Goal: Task Accomplishment & Management: Complete application form

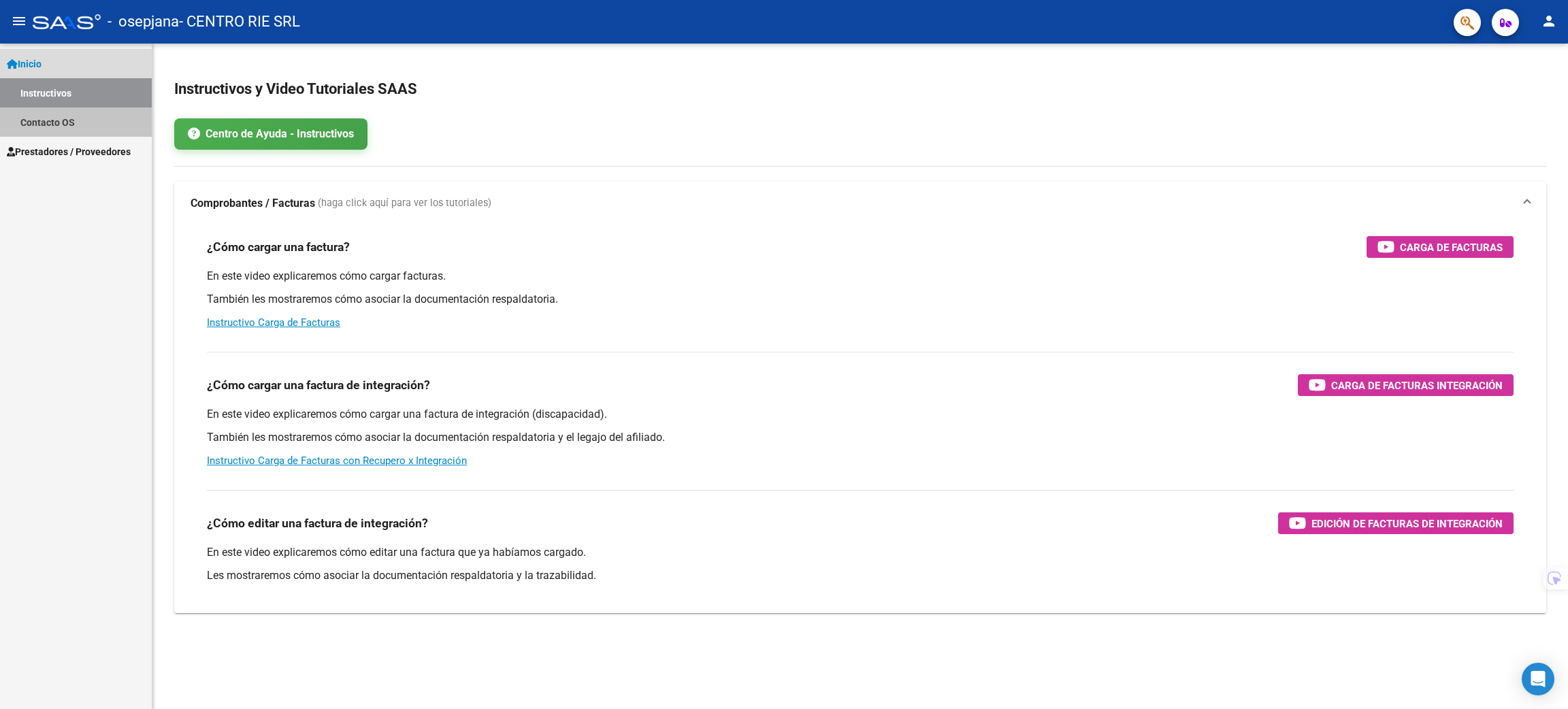
click at [95, 133] on link "Contacto OS" at bounding box center [76, 122] width 152 height 29
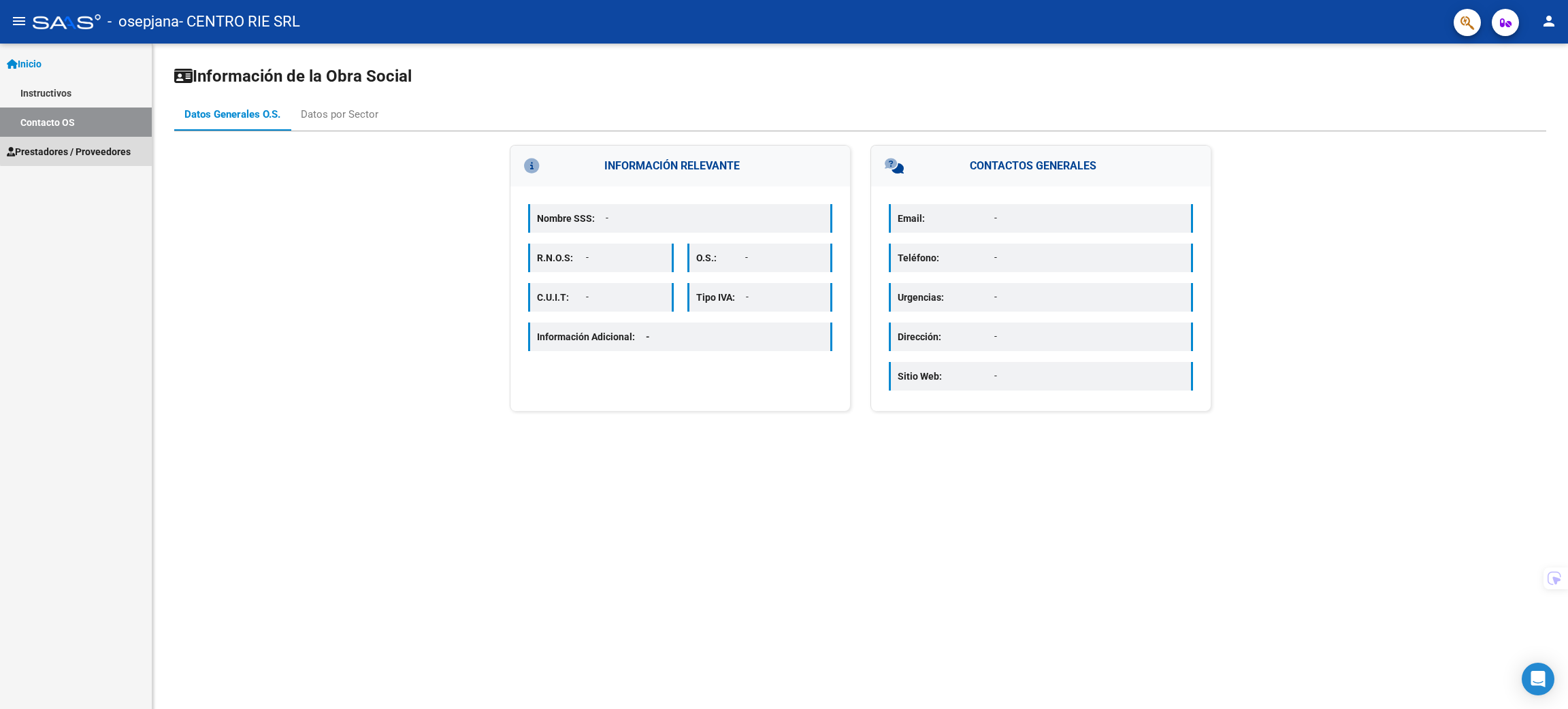
click at [92, 145] on span "Prestadores / Proveedores" at bounding box center [69, 152] width 124 height 15
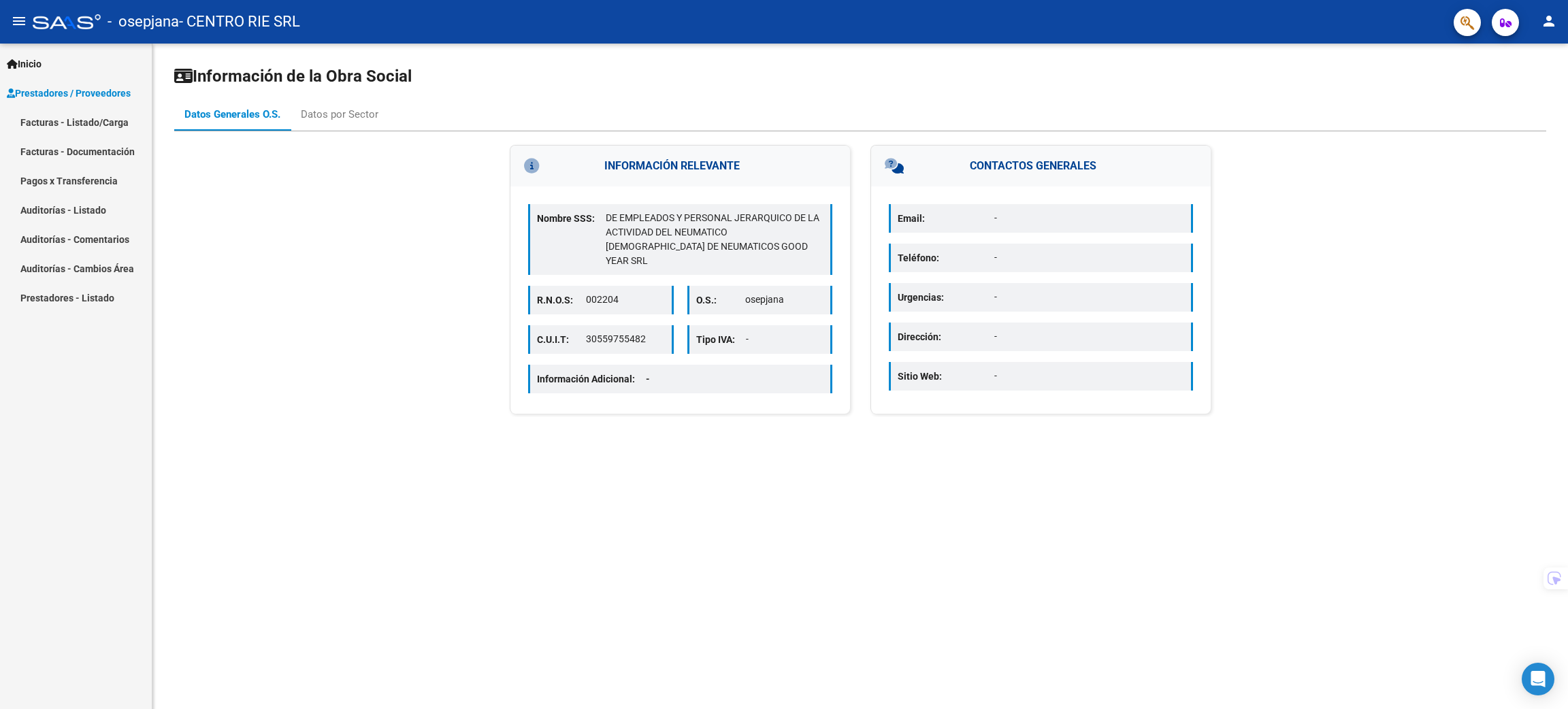
click at [100, 169] on link "Pagos x Transferencia" at bounding box center [76, 180] width 152 height 29
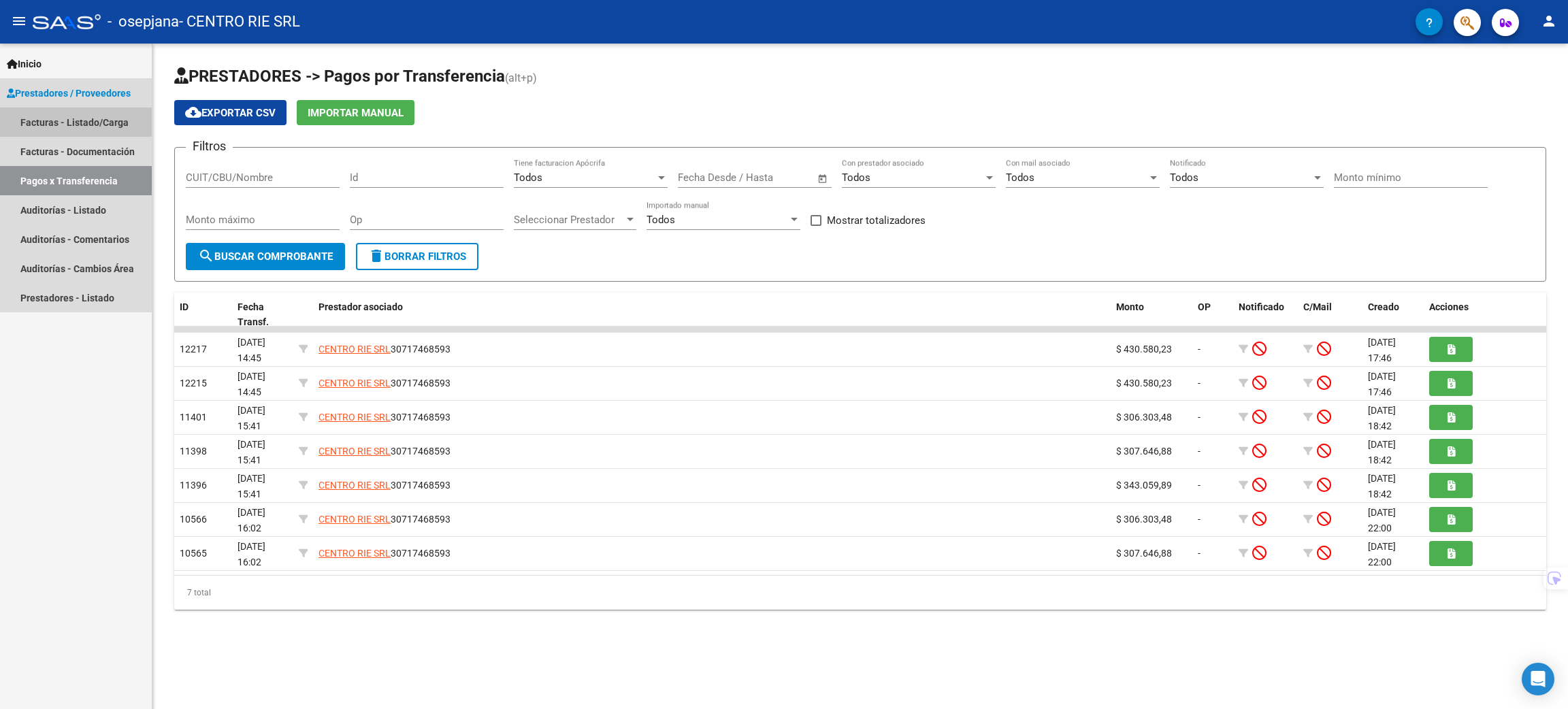
click at [100, 124] on link "Facturas - Listado/Carga" at bounding box center [76, 122] width 152 height 29
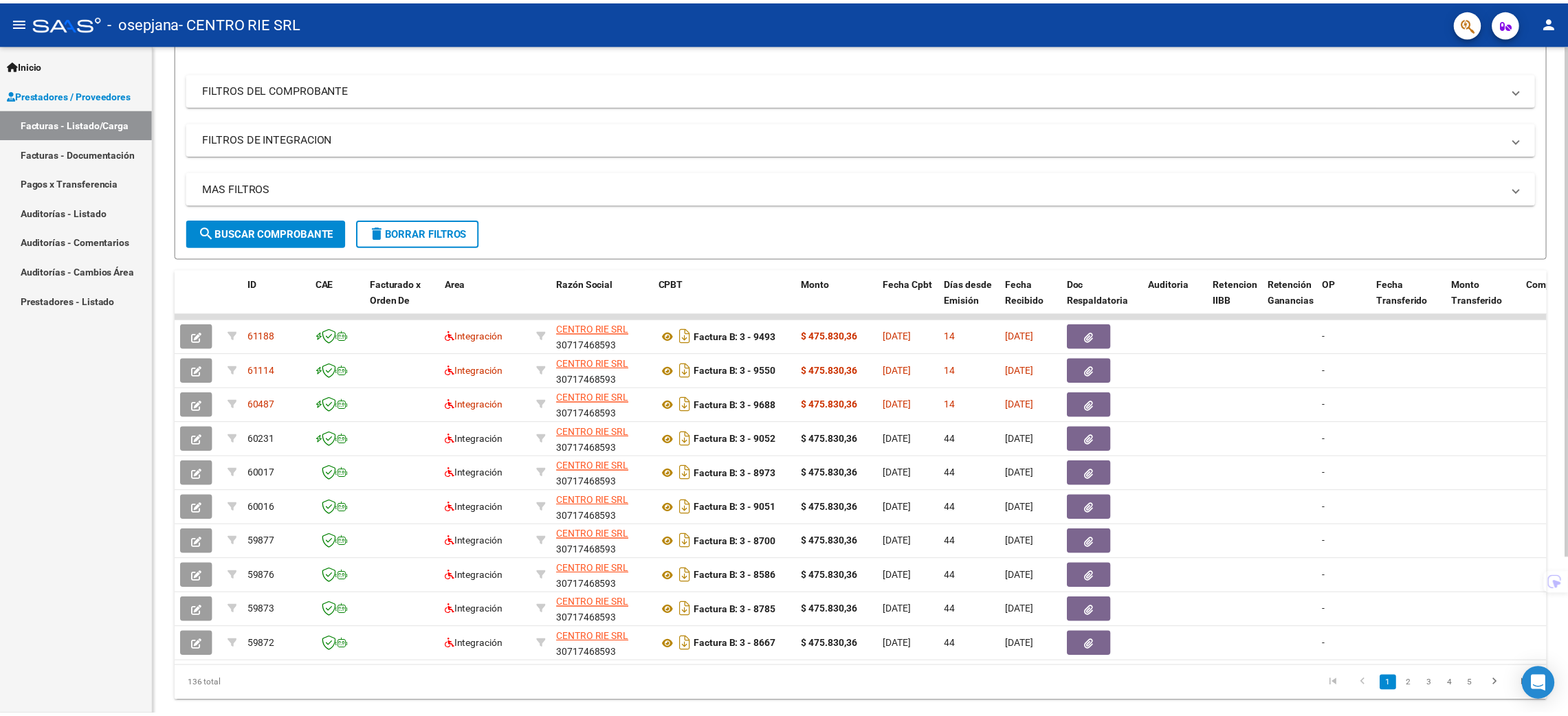
scroll to position [205, 0]
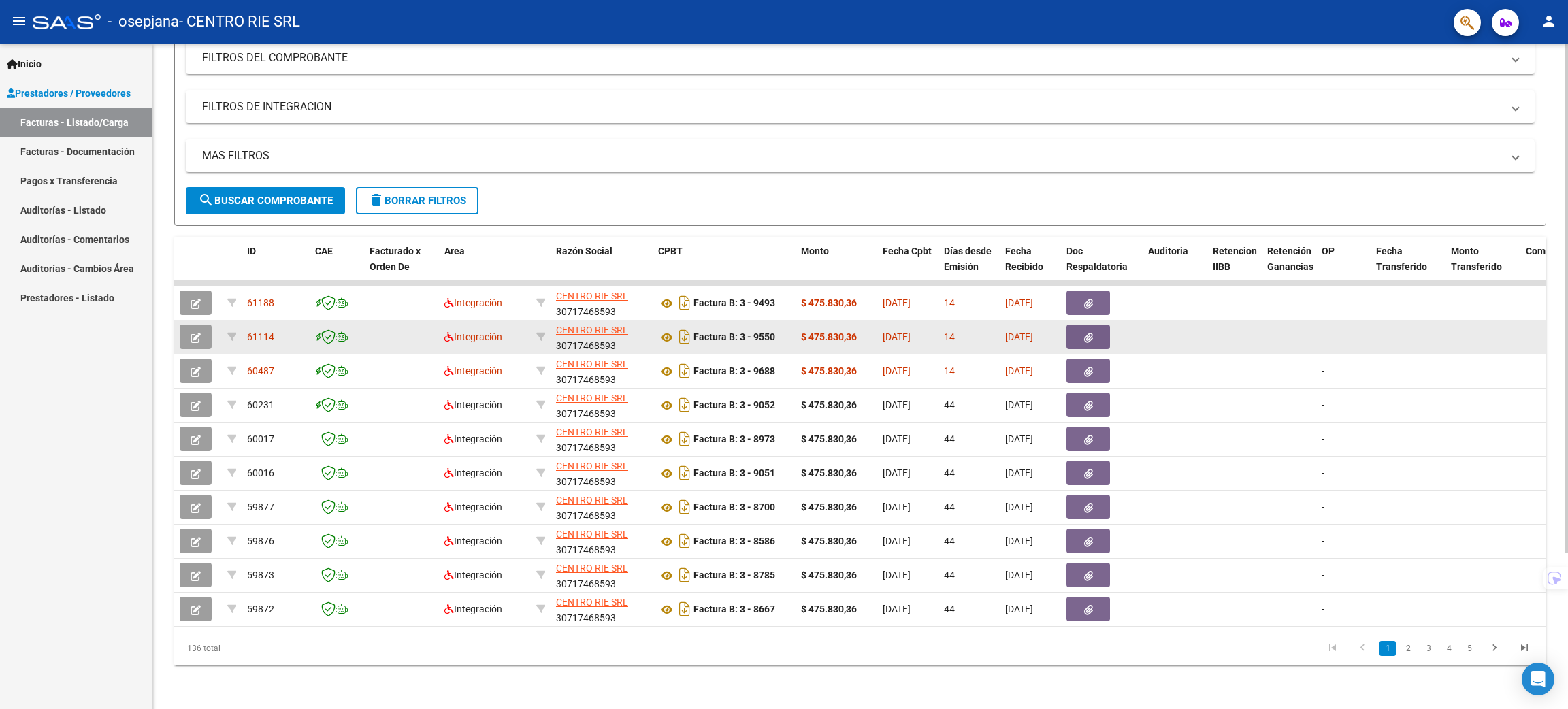
click at [203, 336] on datatable-body-cell at bounding box center [198, 337] width 47 height 33
click at [202, 334] on datatable-body-cell at bounding box center [198, 337] width 47 height 33
click at [201, 334] on button "button" at bounding box center [195, 337] width 32 height 24
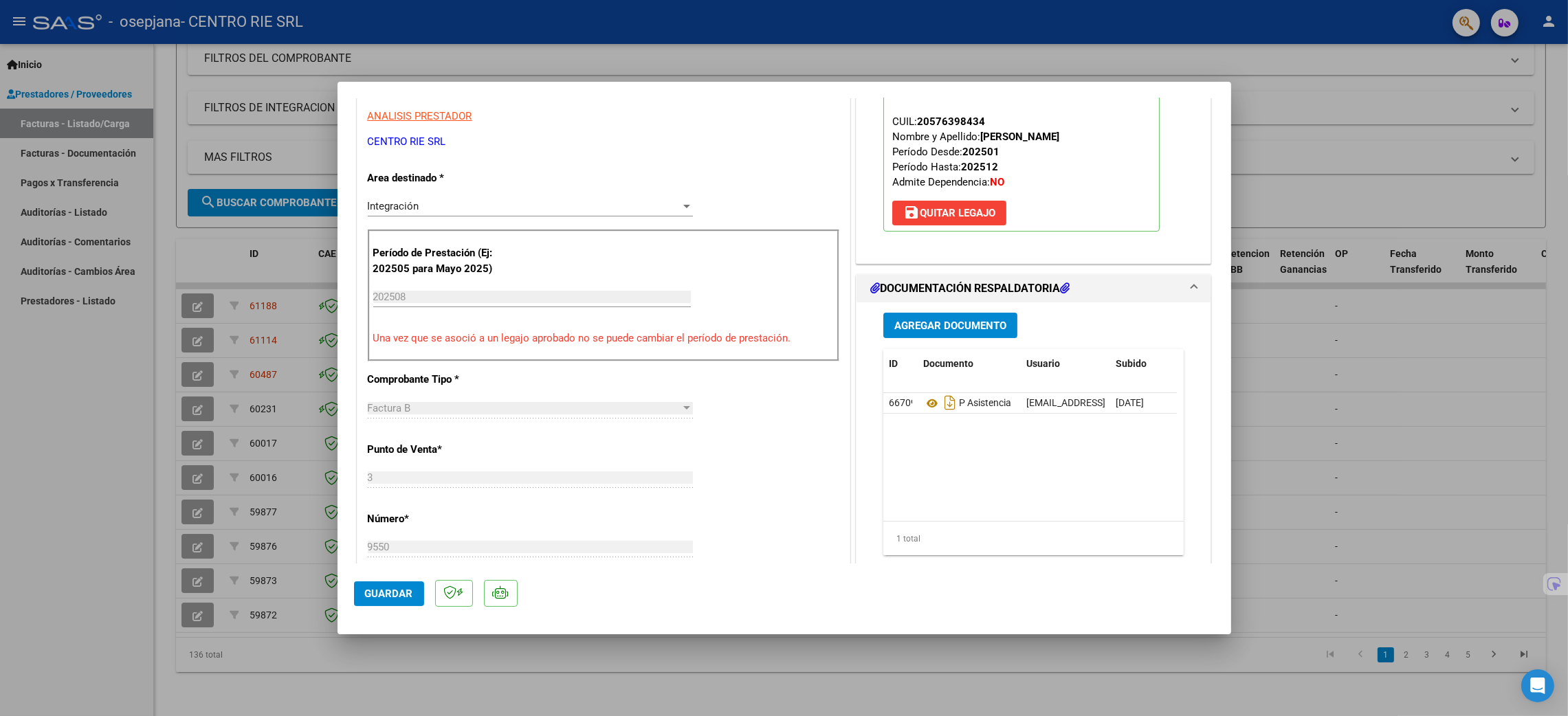
scroll to position [308, 0]
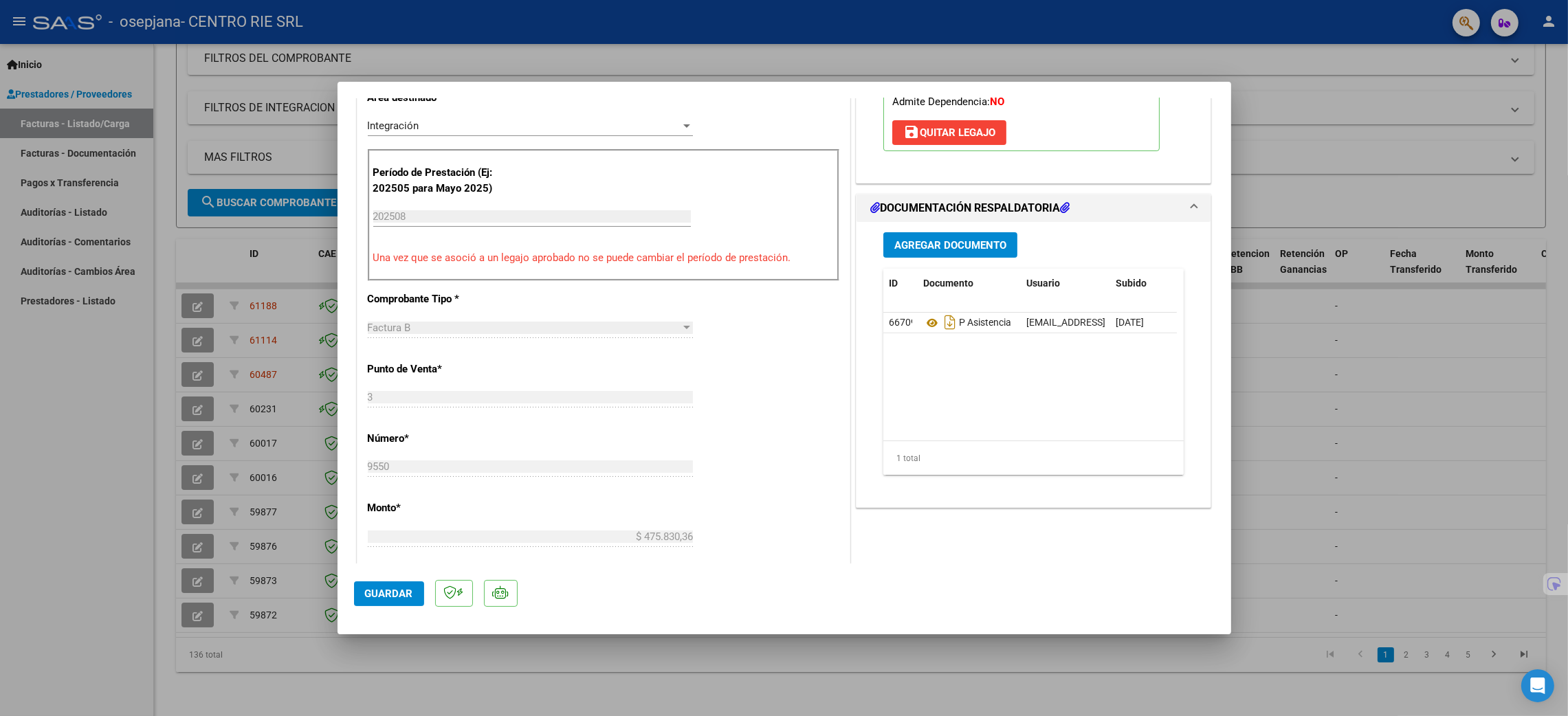
click at [1319, 345] on div at bounding box center [784, 358] width 1568 height 716
type input "$ 0,00"
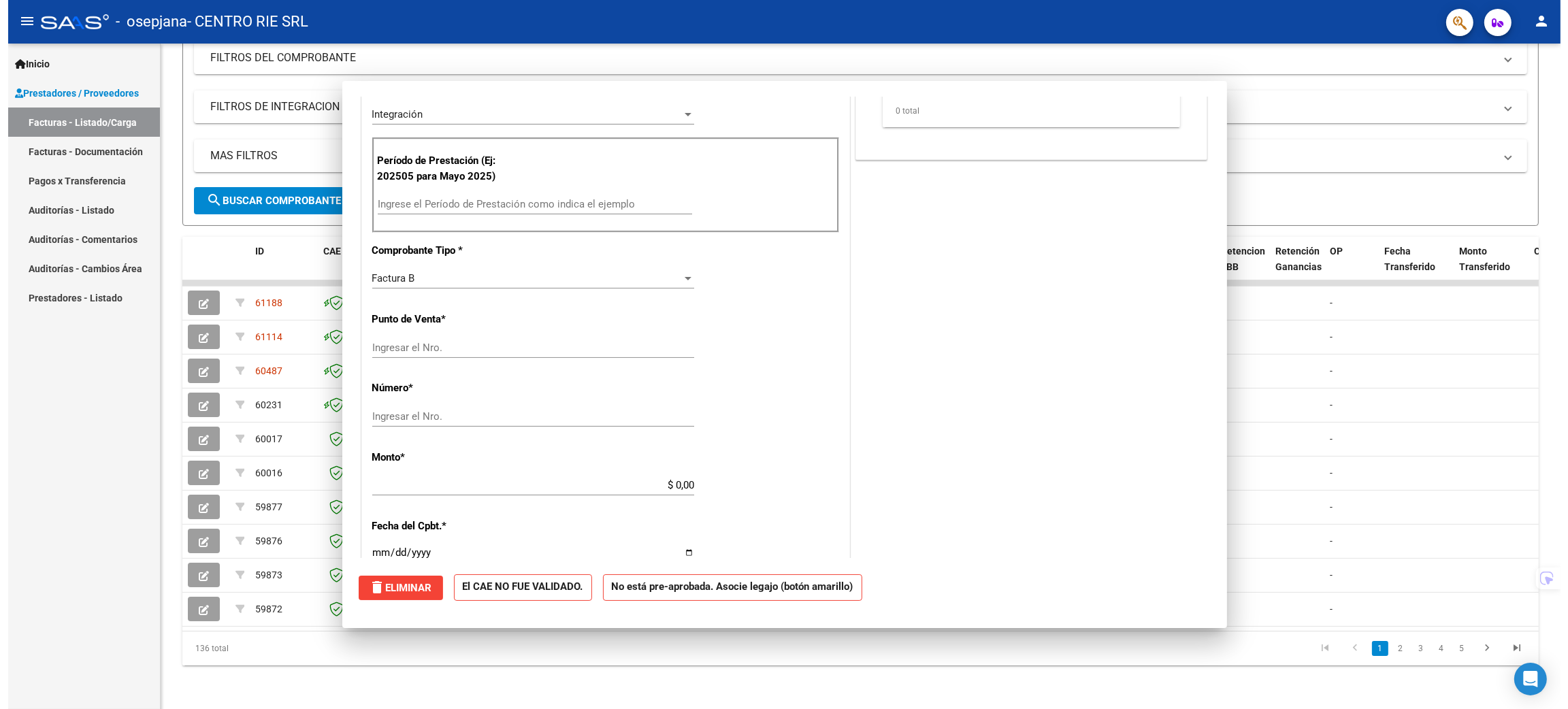
scroll to position [296, 0]
